Goal: Task Accomplishment & Management: Use online tool/utility

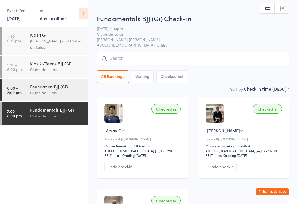
click at [163, 60] on input "search" at bounding box center [193, 58] width 192 height 13
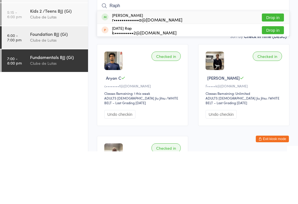
type input "Raph"
click at [155, 66] on div "[PERSON_NAME] Gadista r•••••••••••••a@[DOMAIN_NAME]" at bounding box center [147, 70] width 70 height 9
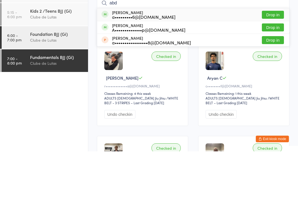
type input "abd"
click at [273, 63] on button "Drop in" at bounding box center [272, 67] width 22 height 8
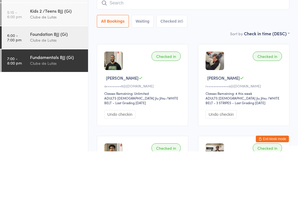
click at [53, 83] on div "Foundation BJJ (Gi)" at bounding box center [56, 86] width 53 height 6
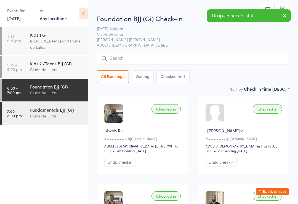
click at [59, 116] on div "Clube de Lutas" at bounding box center [56, 116] width 53 height 6
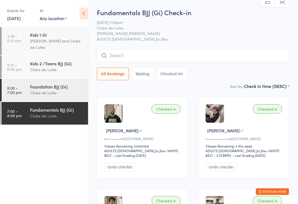
click at [210, 62] on input "search" at bounding box center [193, 55] width 192 height 13
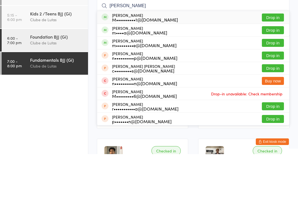
type input "[PERSON_NAME]"
click at [272, 63] on button "Drop in" at bounding box center [272, 67] width 22 height 8
